Goal: Task Accomplishment & Management: Manage account settings

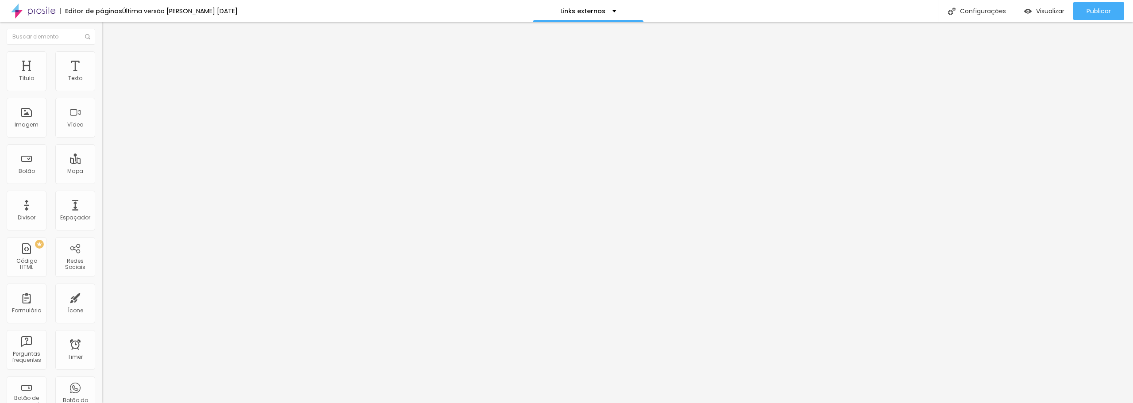
click at [102, 60] on li "Estilo" at bounding box center [153, 55] width 102 height 9
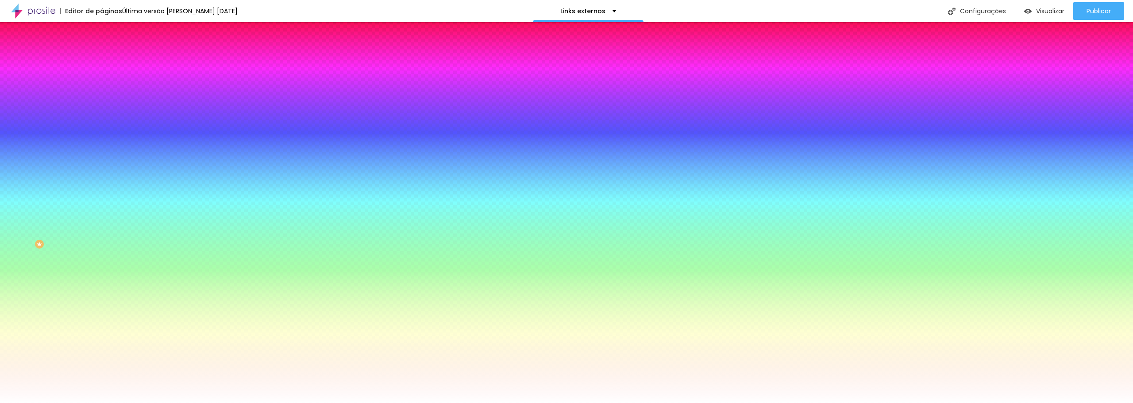
click at [102, 60] on li "Avançado" at bounding box center [153, 64] width 102 height 9
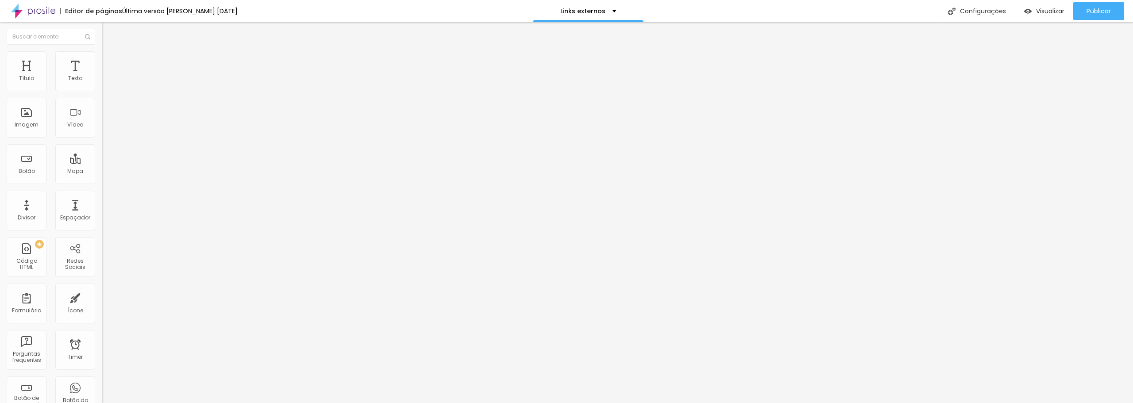
click at [102, 50] on img at bounding box center [106, 46] width 8 height 8
click at [110, 61] on span "Estilo" at bounding box center [117, 58] width 14 height 8
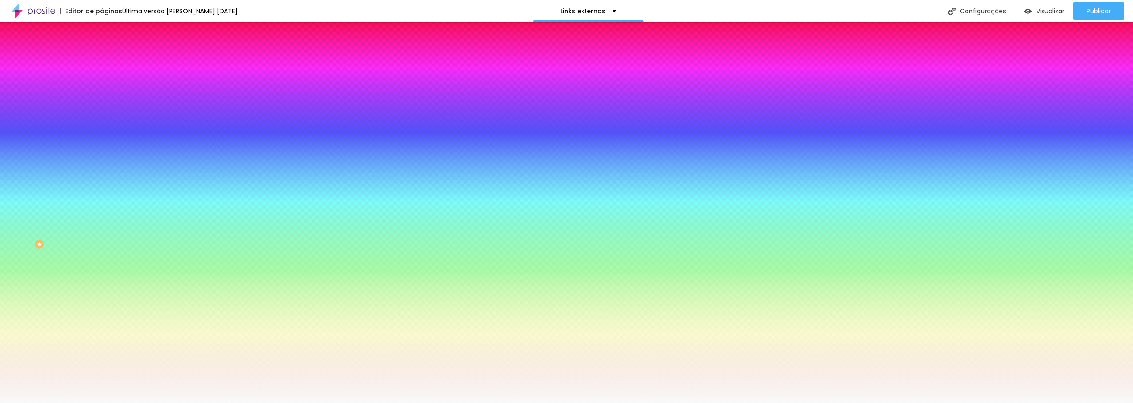
click at [102, 81] on span "Trocar imagem" at bounding box center [126, 78] width 48 height 8
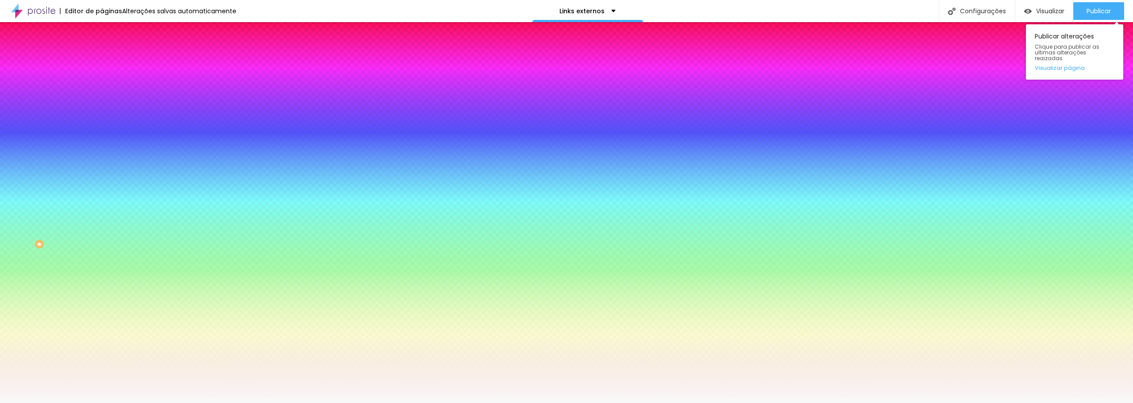
click at [1090, 20] on div "Publicar alterações Clique para publicar as ultimas alterações reaizadas Visual…" at bounding box center [1074, 50] width 97 height 60
click at [1107, 8] on span "Publicar" at bounding box center [1098, 11] width 24 height 7
